Goal: Find specific page/section: Find specific page/section

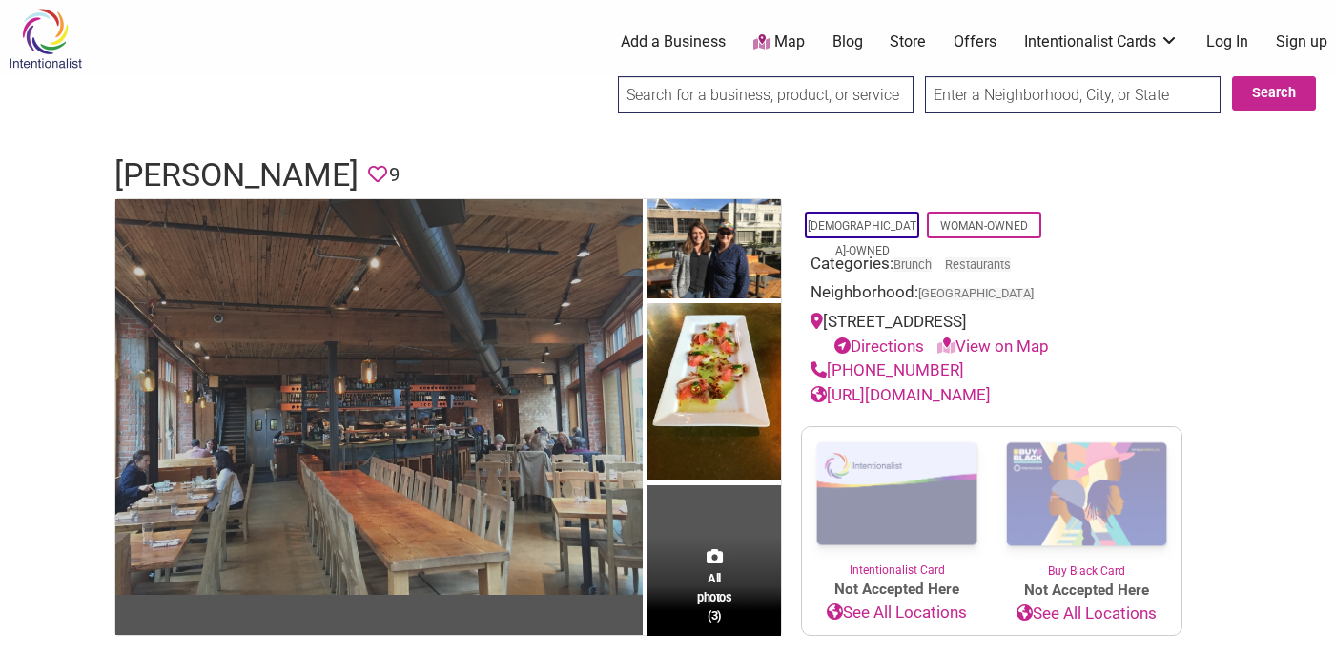
click at [391, 369] on img at bounding box center [378, 397] width 527 height 396
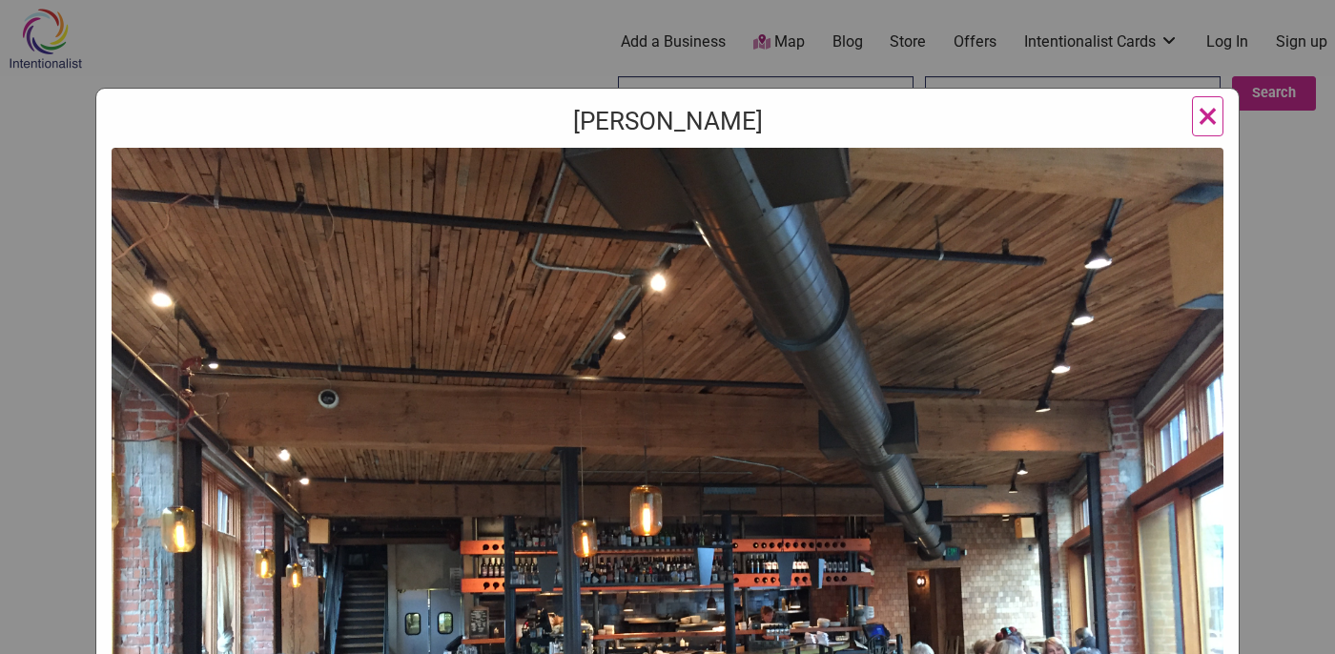
scroll to position [1, 0]
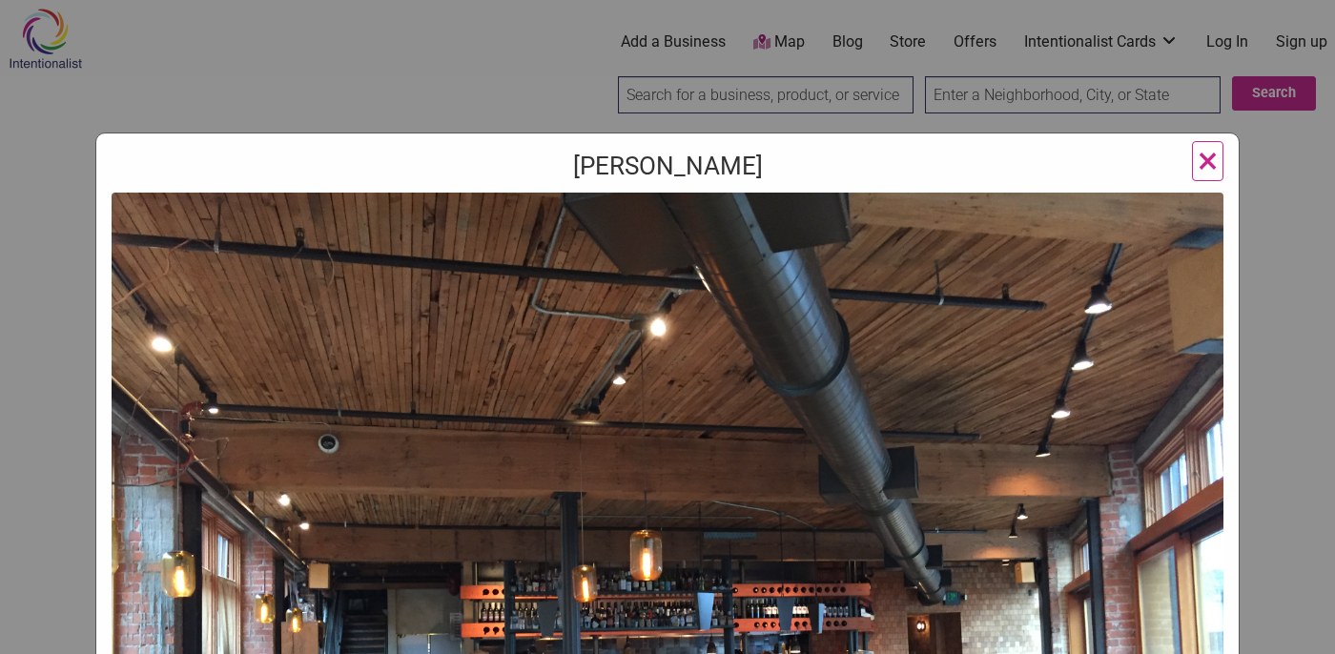
click at [1196, 166] on button "×" at bounding box center [1207, 161] width 31 height 40
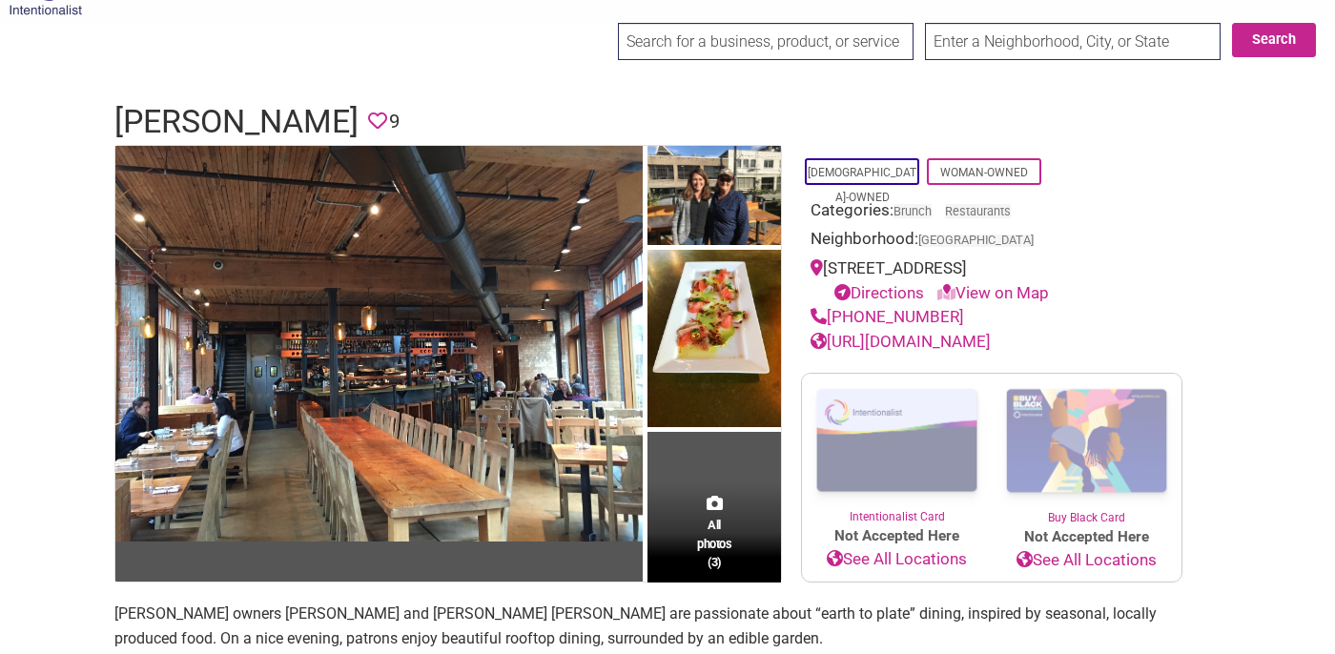
scroll to position [62, 0]
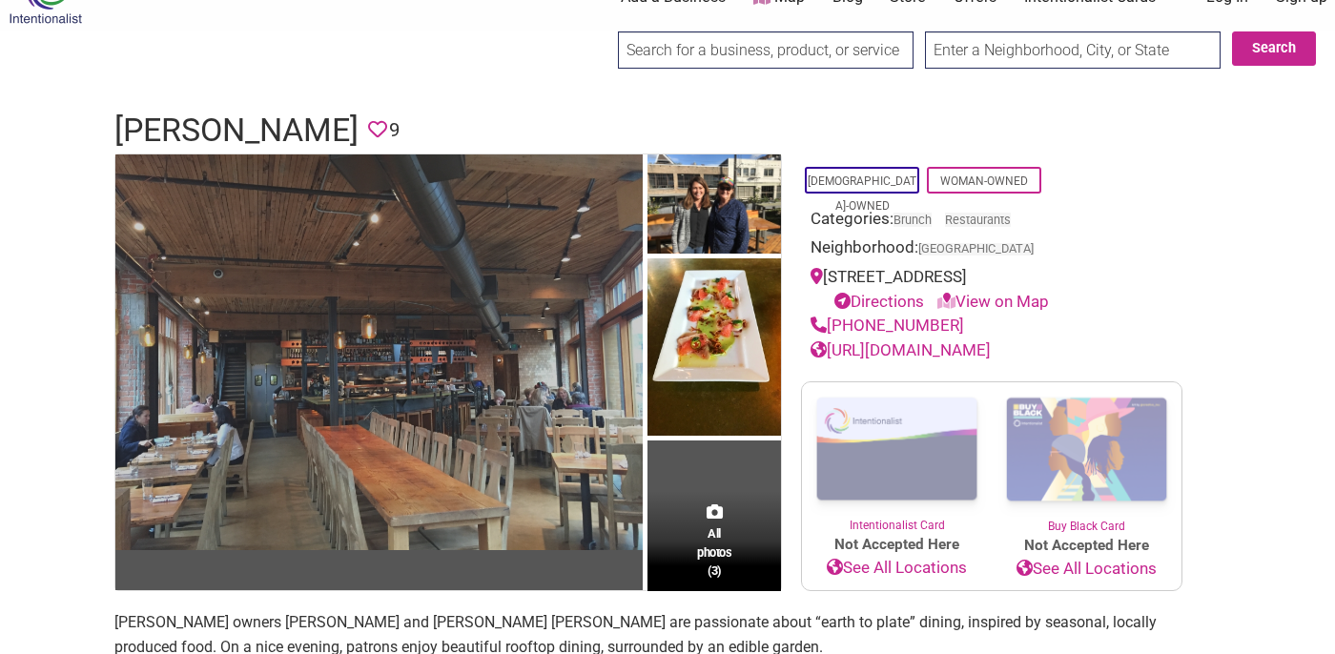
scroll to position [57, 0]
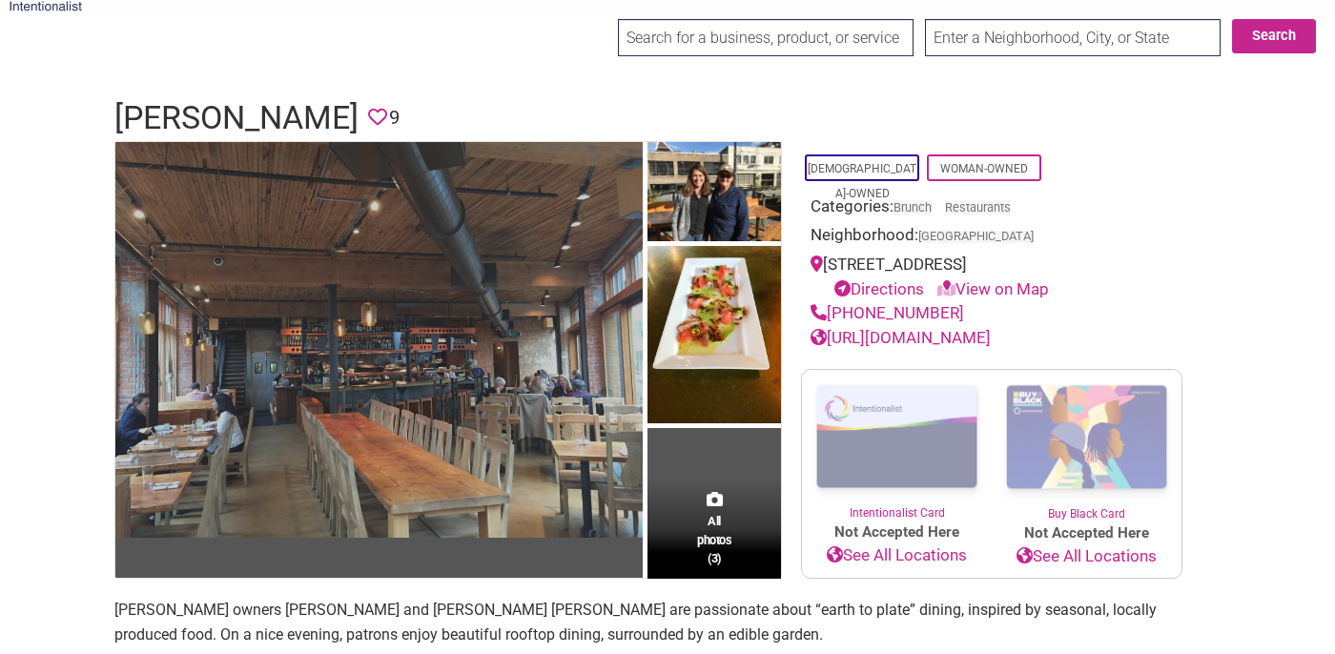
click at [199, 417] on img at bounding box center [378, 340] width 527 height 396
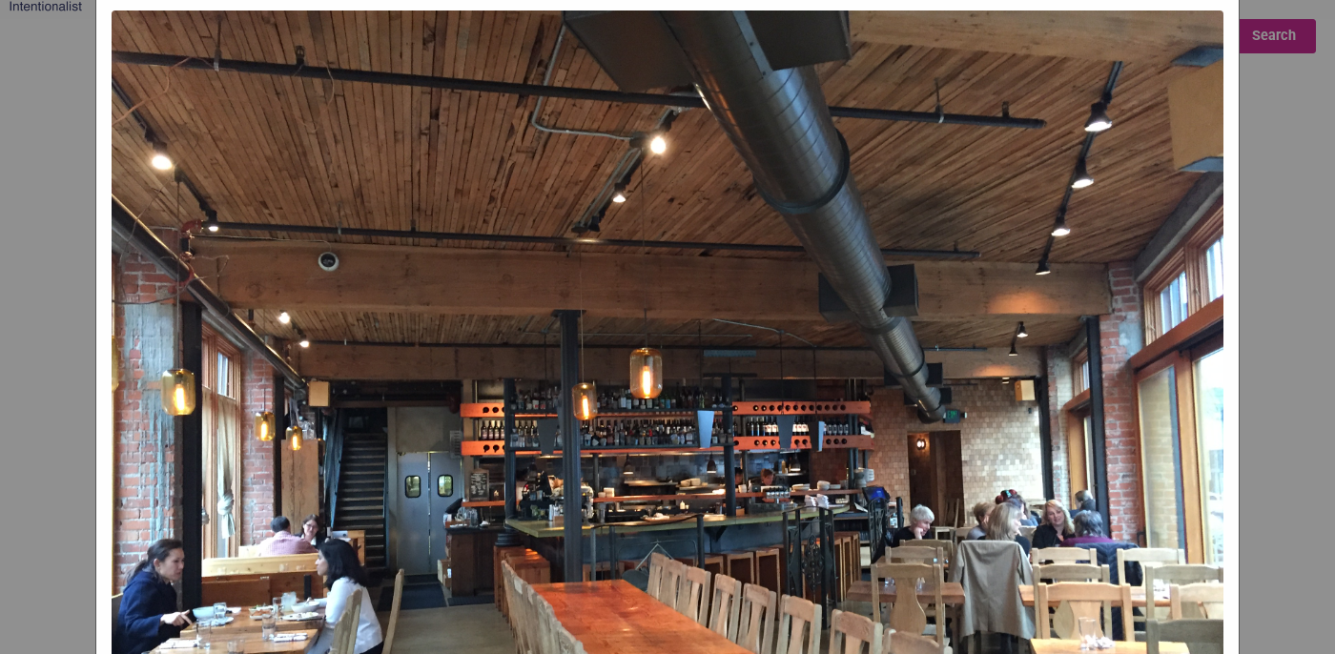
scroll to position [0, 0]
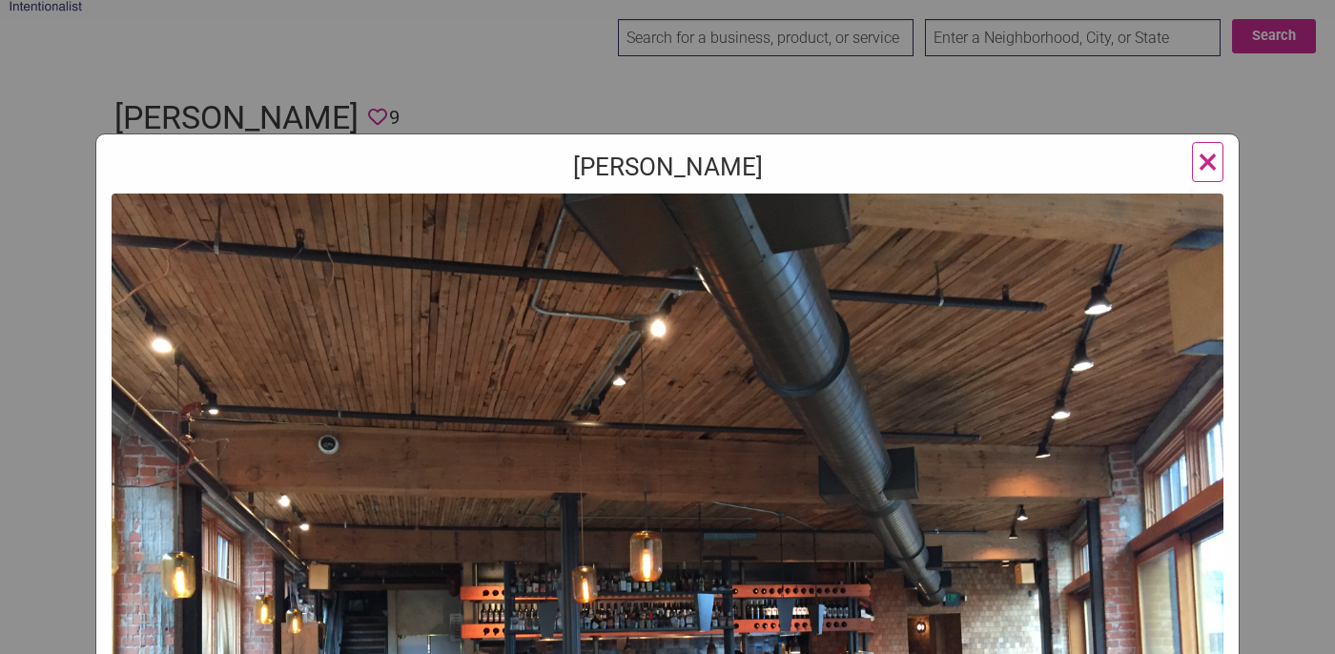
click at [1200, 162] on span "×" at bounding box center [1208, 161] width 20 height 45
